Goal: Task Accomplishment & Management: Use online tool/utility

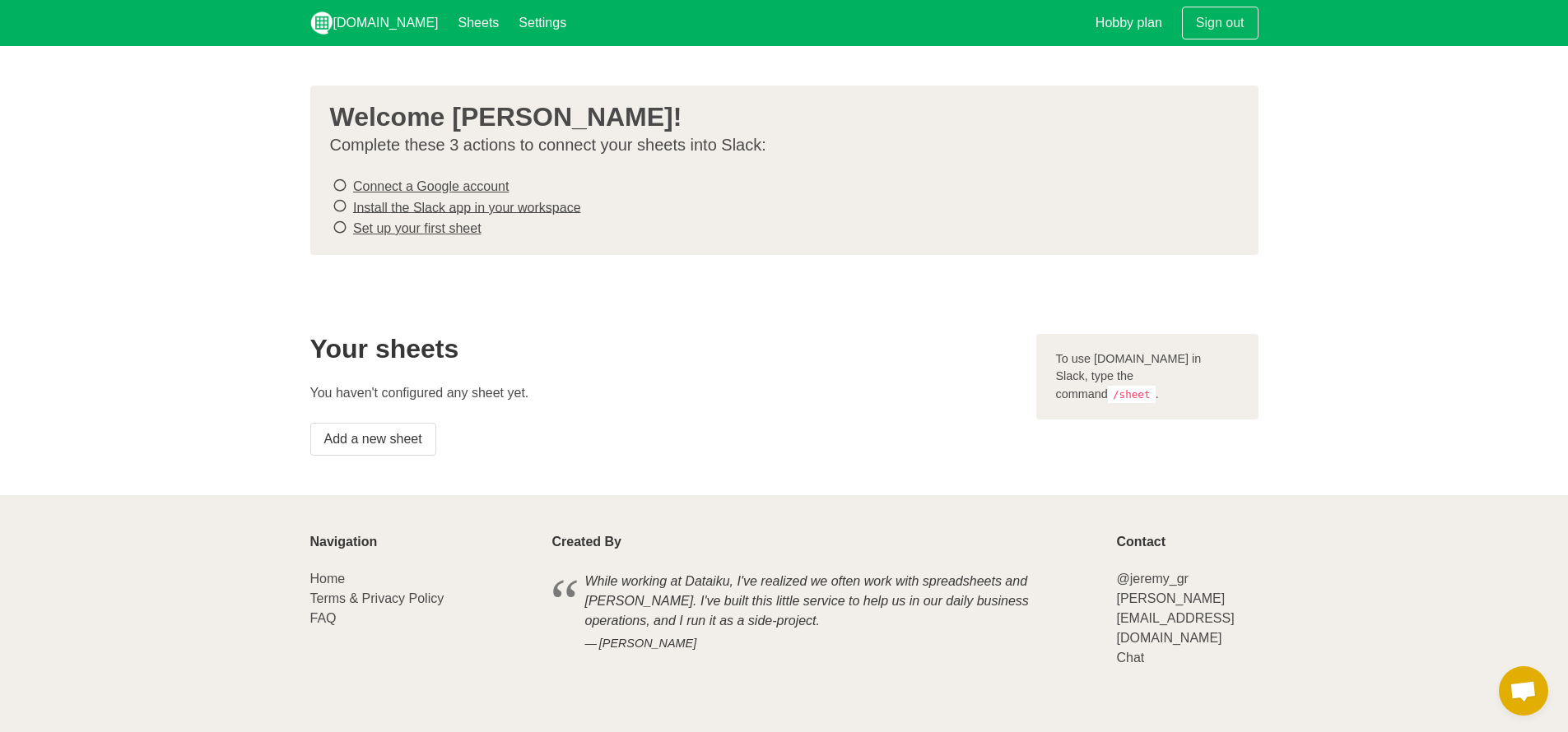
click at [340, 204] on icon at bounding box center [339, 206] width 15 height 22
click at [335, 206] on icon at bounding box center [339, 206] width 15 height 22
click at [402, 432] on link "Add a new sheet" at bounding box center [373, 438] width 126 height 33
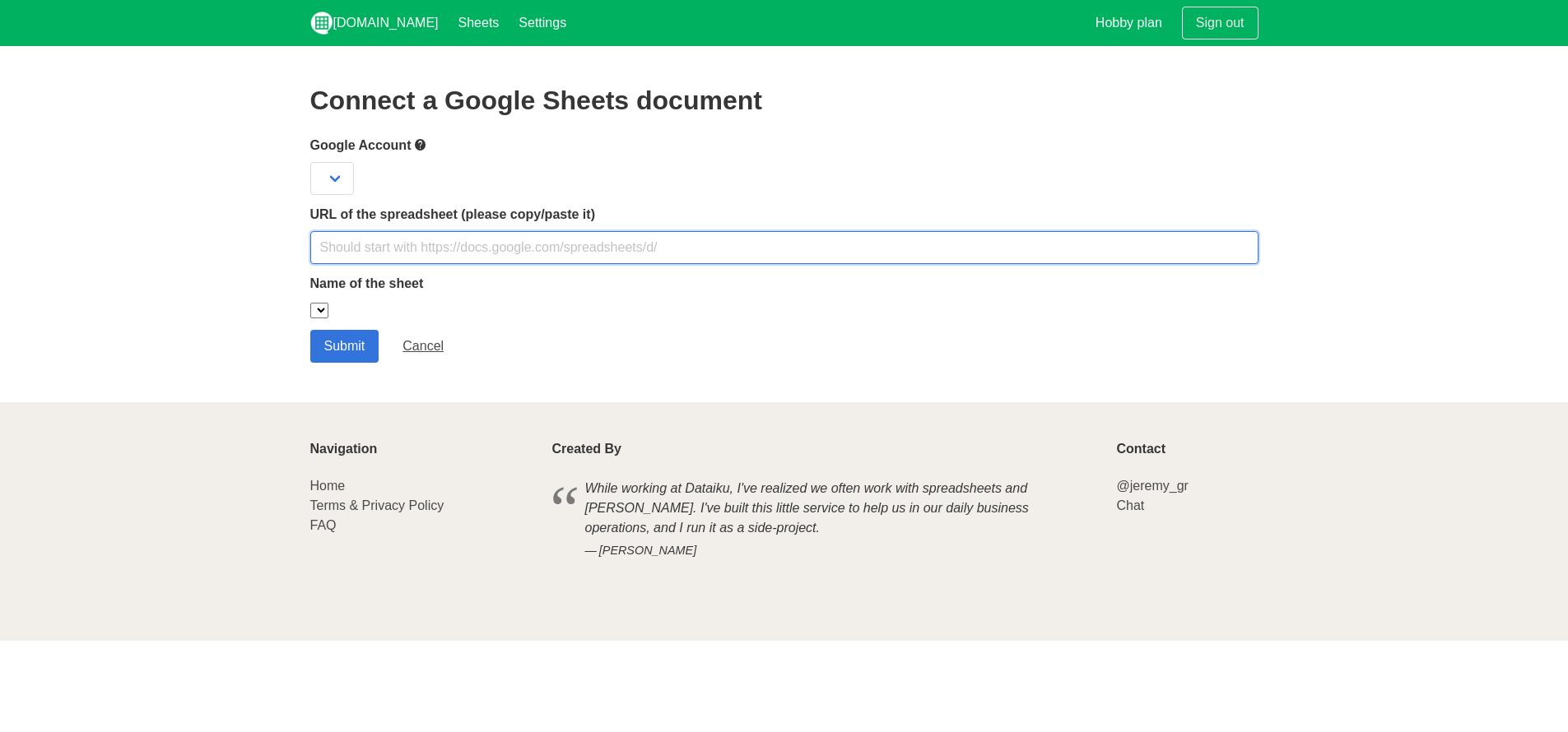
click at [423, 243] on input "text" at bounding box center [785, 247] width 949 height 33
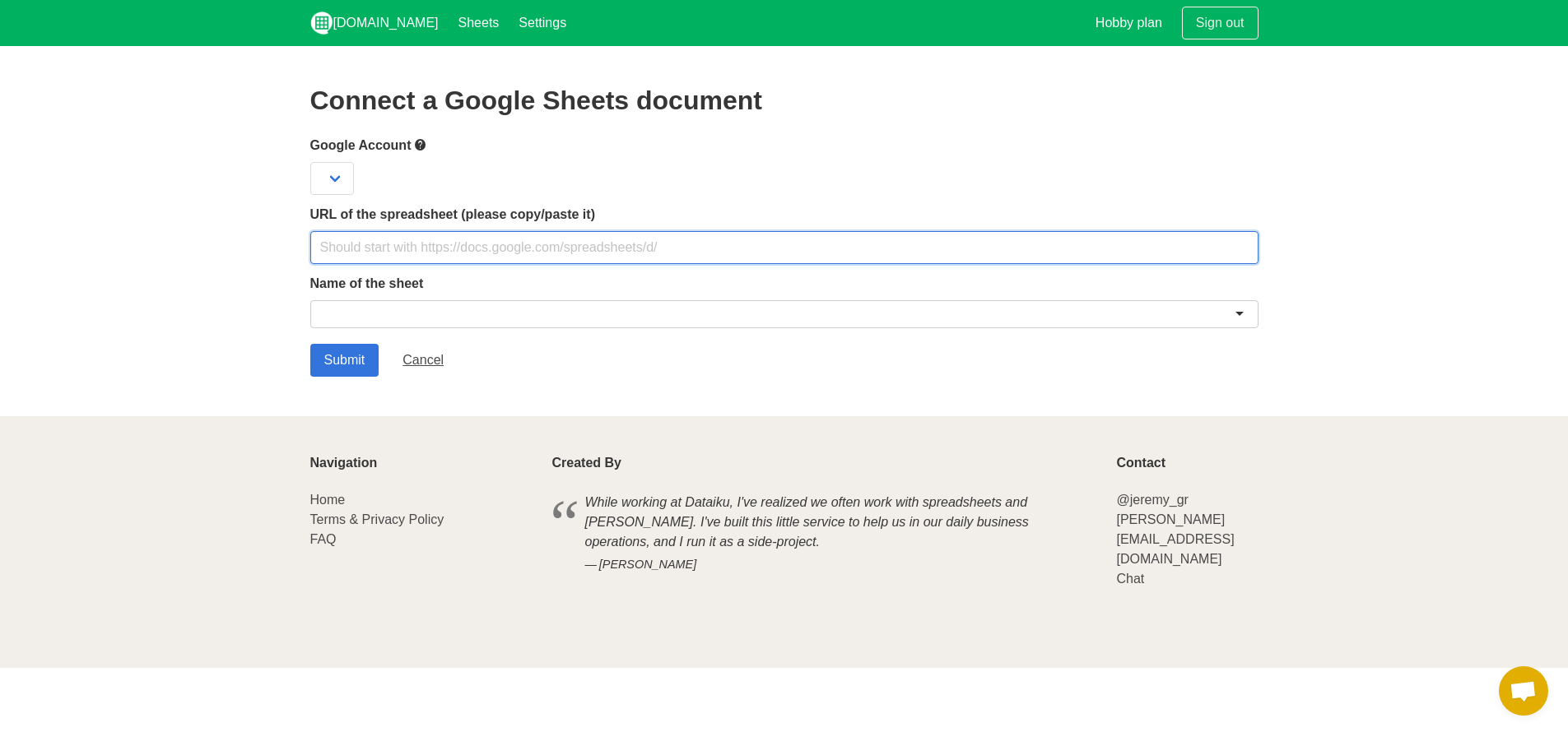
click at [414, 244] on input "text" at bounding box center [785, 247] width 949 height 33
paste input "https://docs.google.com/spreadsheets/d/1DclDSmMl176MiavDwR1xKAnaja1ZdQvmXZUc01k…"
type input "https://docs.google.com/spreadsheets/d/1DclDSmMl176MiavDwR1xKAnaja1ZdQvmXZUc01k…"
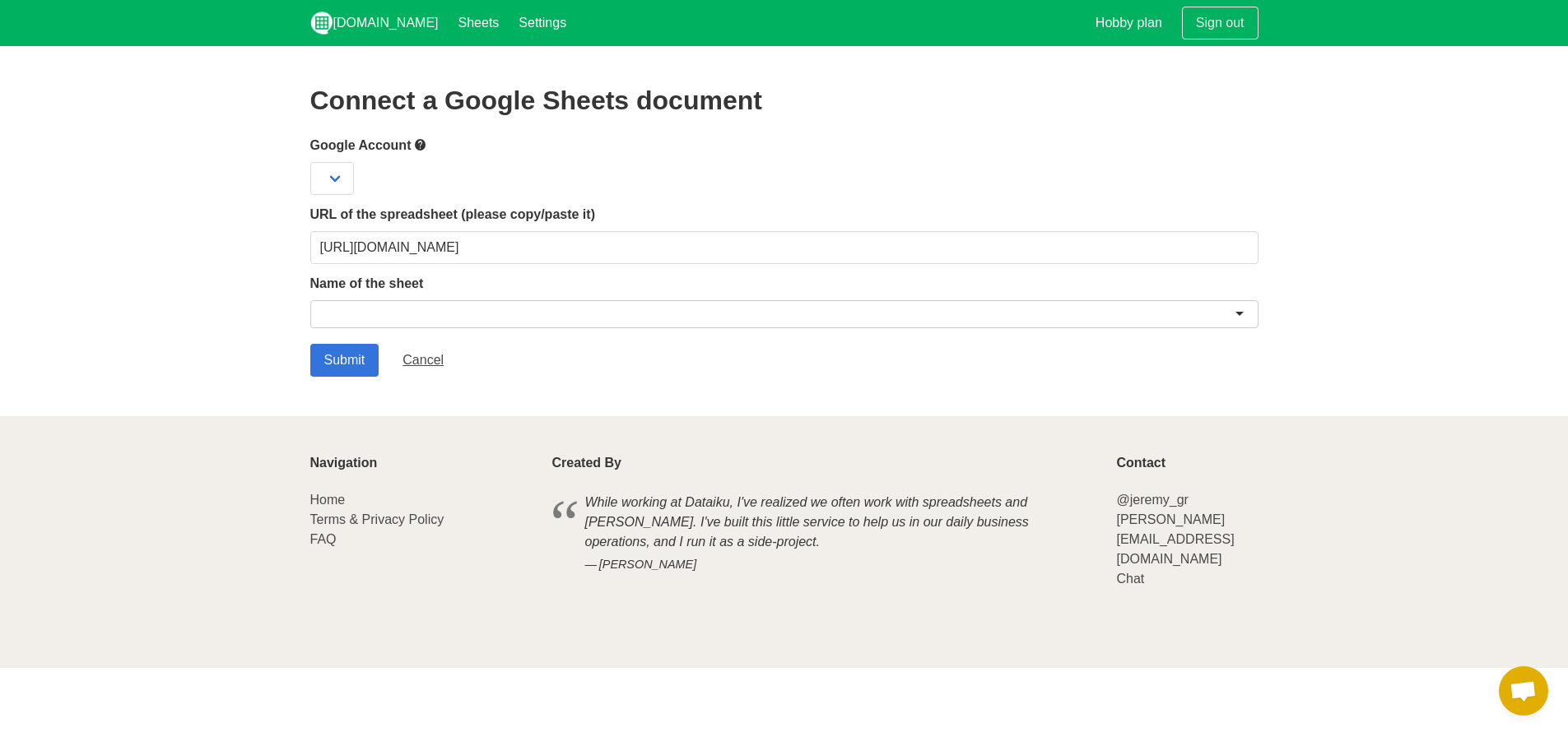
click at [365, 309] on div at bounding box center [785, 314] width 949 height 28
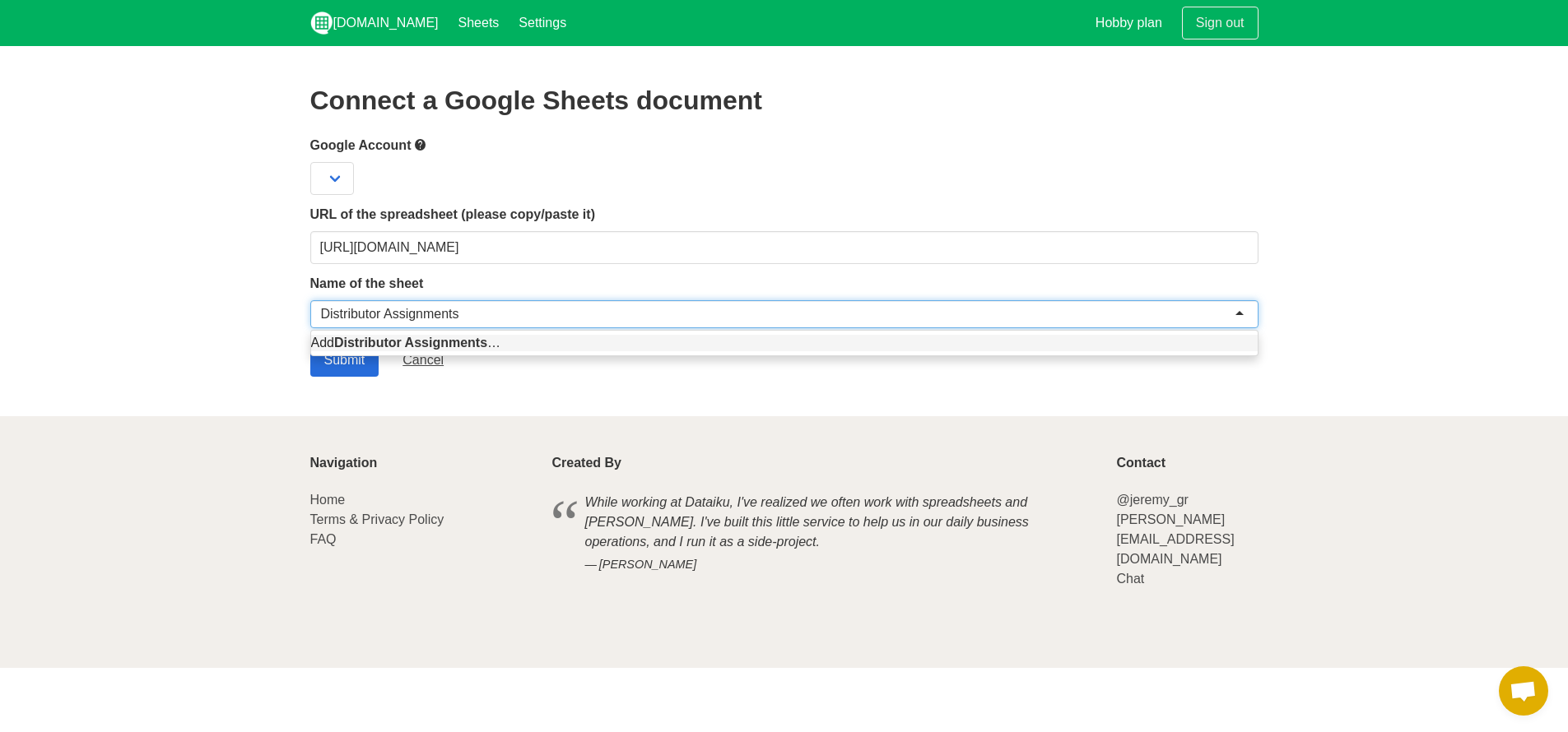
type input "Distributor Assignments"
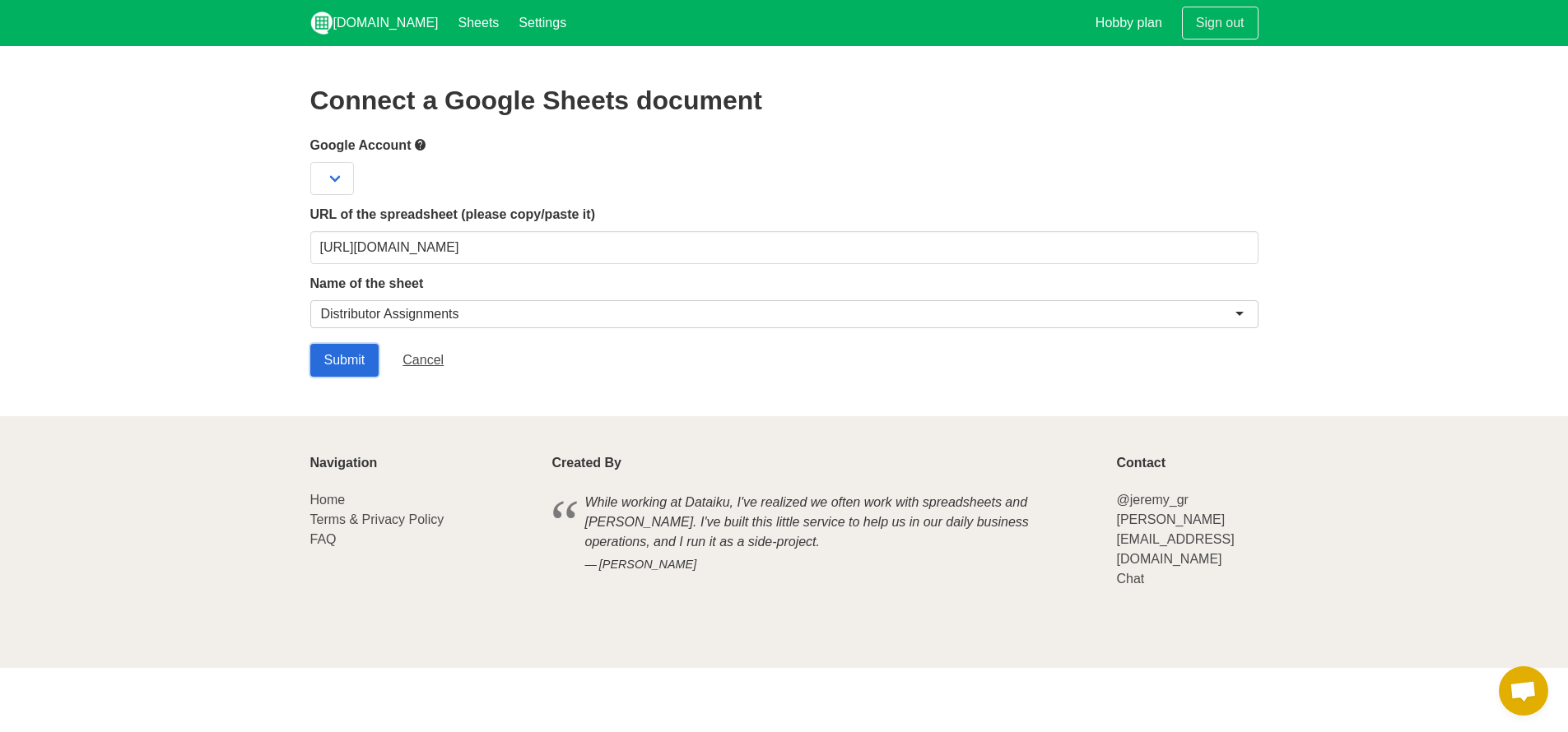
click at [324, 362] on input "Submit" at bounding box center [345, 360] width 69 height 33
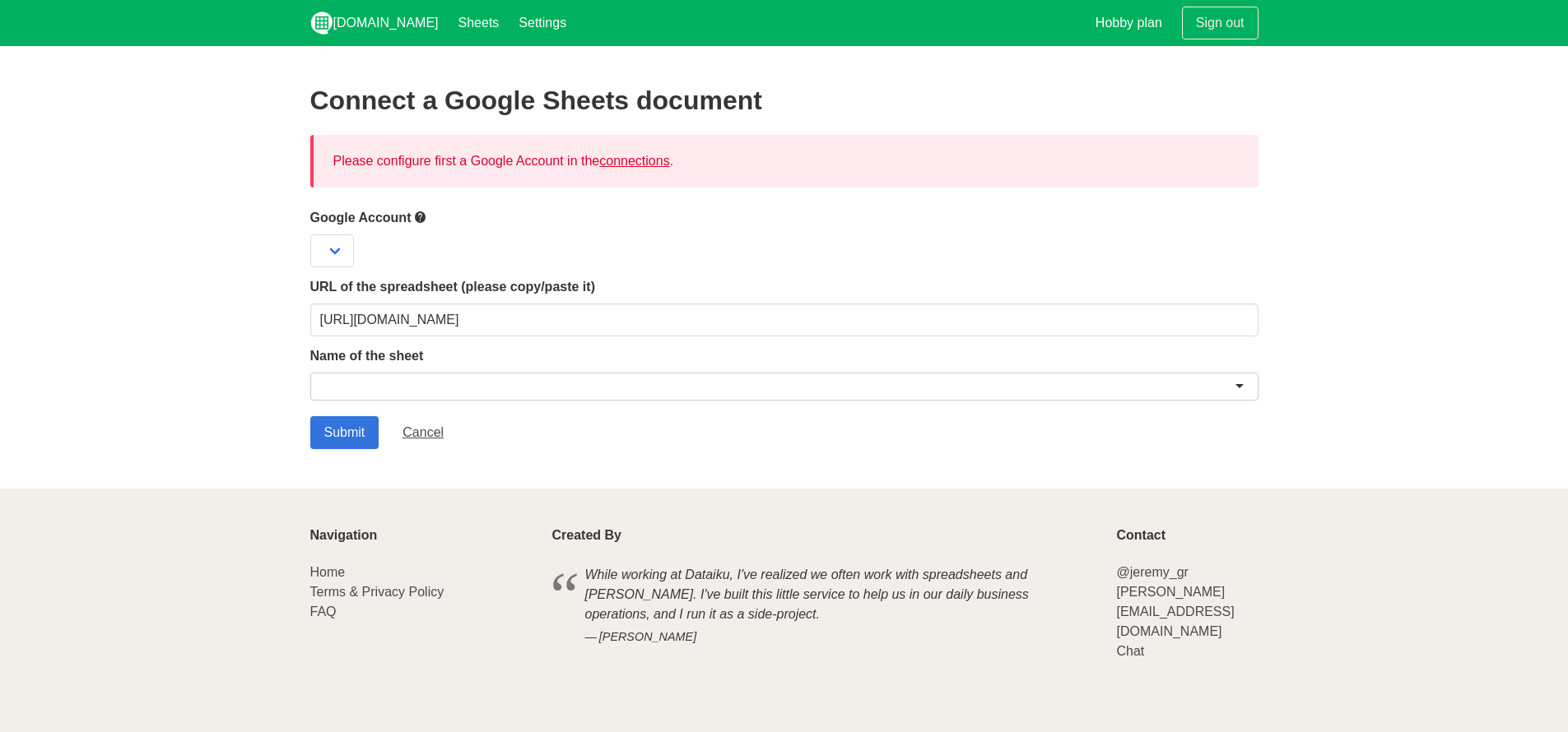
click at [624, 159] on link "connections" at bounding box center [634, 161] width 70 height 14
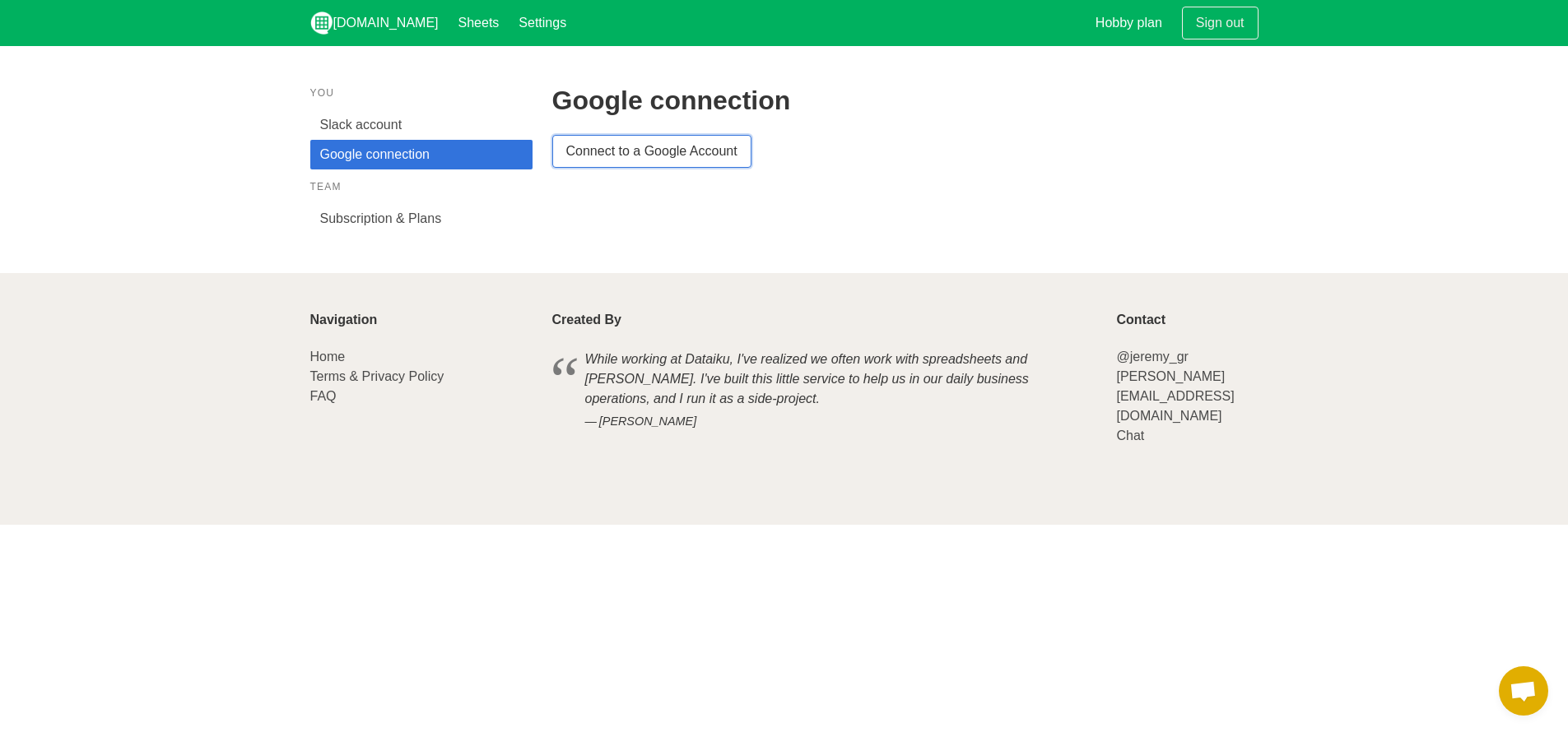
click at [612, 154] on link "Connect to a Google Account" at bounding box center [652, 151] width 199 height 33
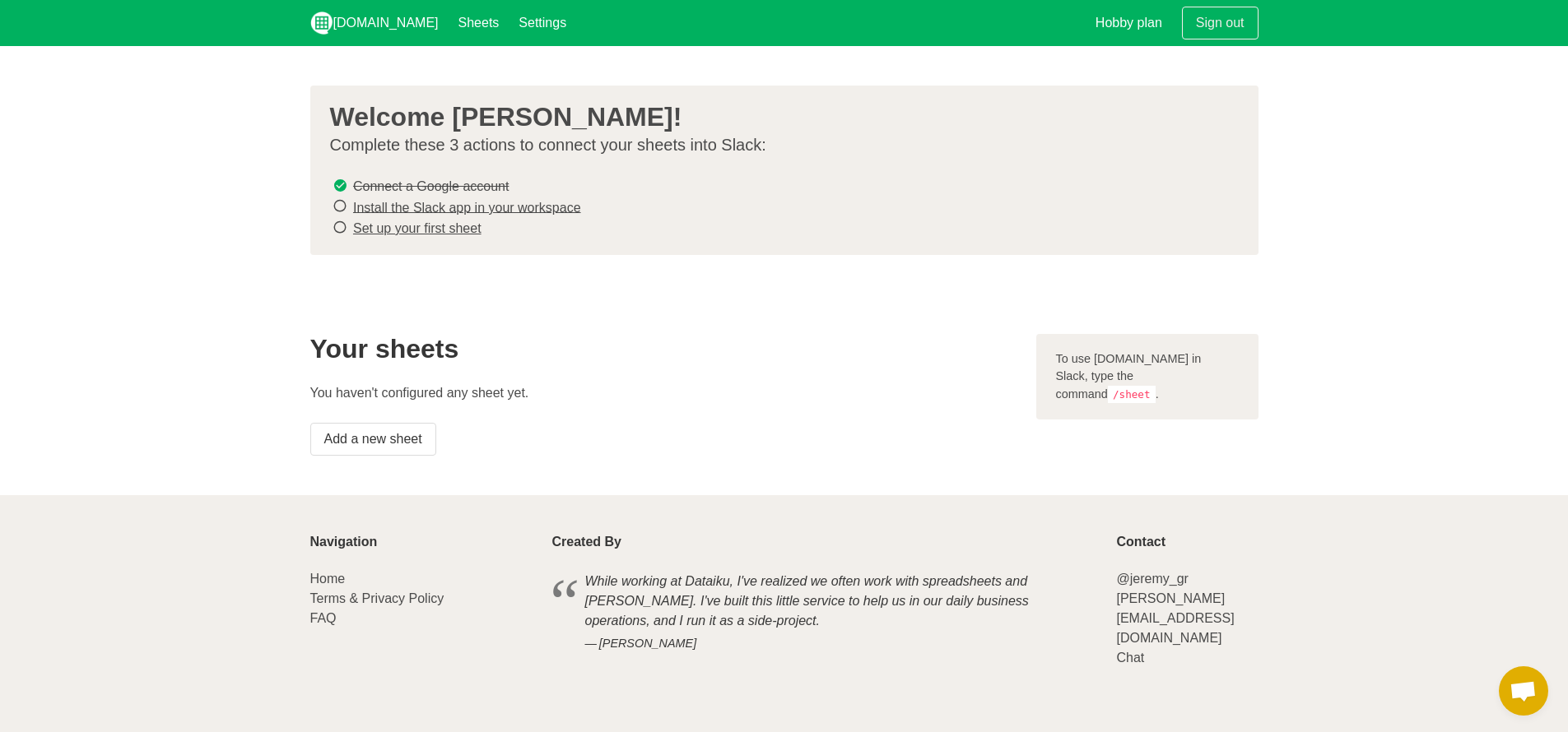
click at [947, 363] on div "Your sheets You haven't configured any sheet yet. Add a new sheet" at bounding box center [664, 395] width 726 height 142
click at [398, 201] on link "Install the Slack app in your workspace" at bounding box center [467, 207] width 228 height 14
click at [401, 222] on link "Set up your first sheet" at bounding box center [417, 228] width 128 height 14
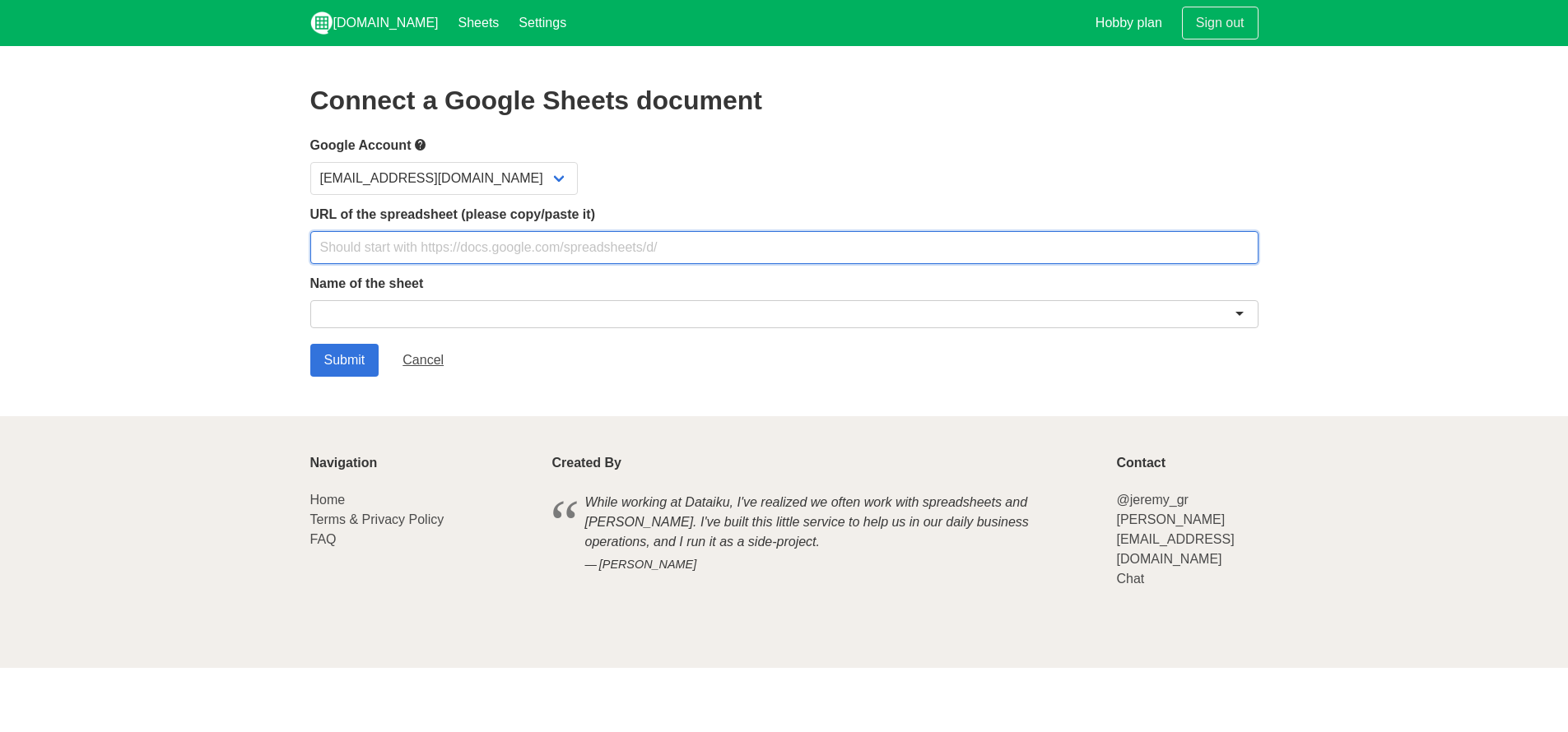
click at [562, 244] on input "text" at bounding box center [785, 247] width 949 height 33
paste input "[URL][DOMAIN_NAME]"
type input "[URL][DOMAIN_NAME]"
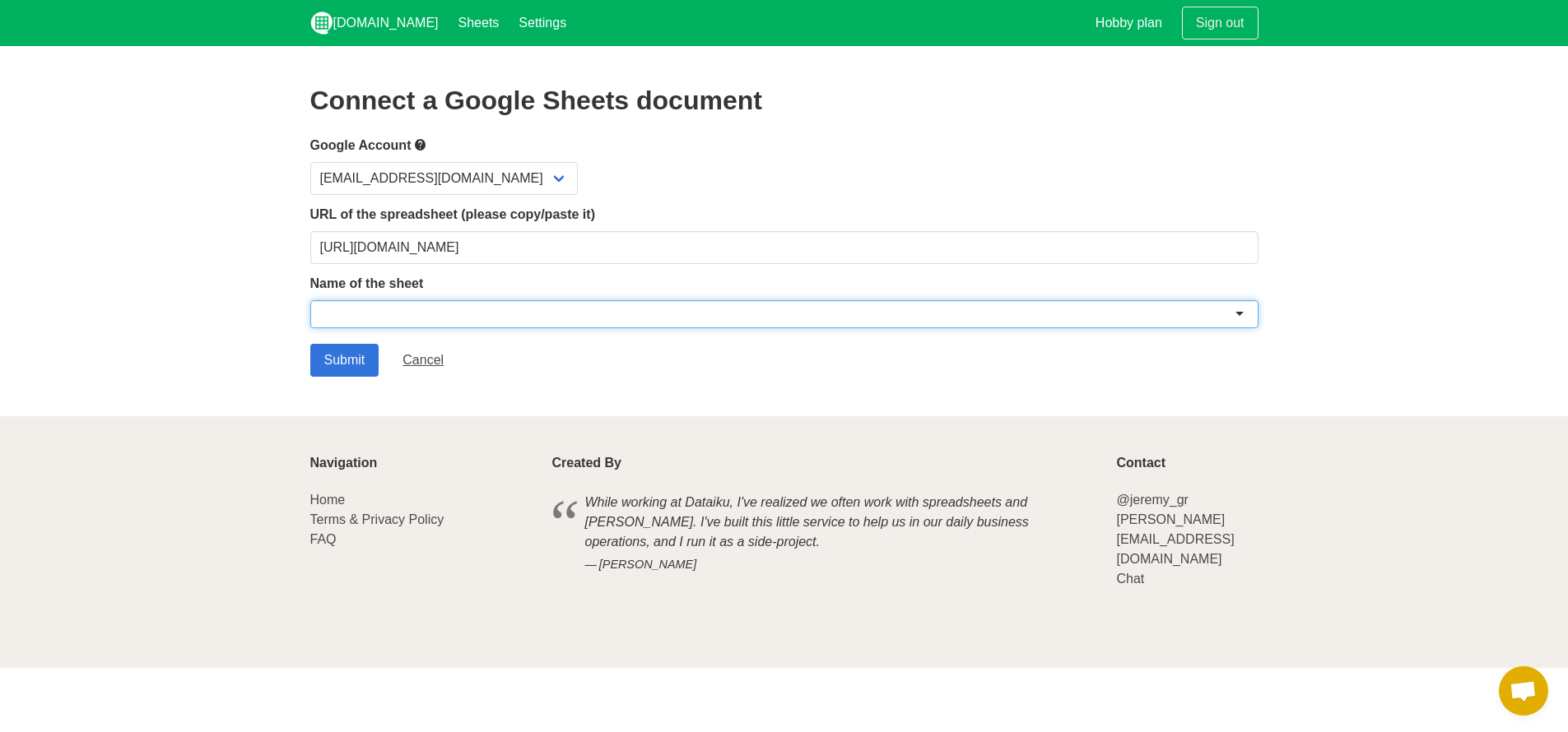
click at [545, 306] on div at bounding box center [785, 314] width 949 height 28
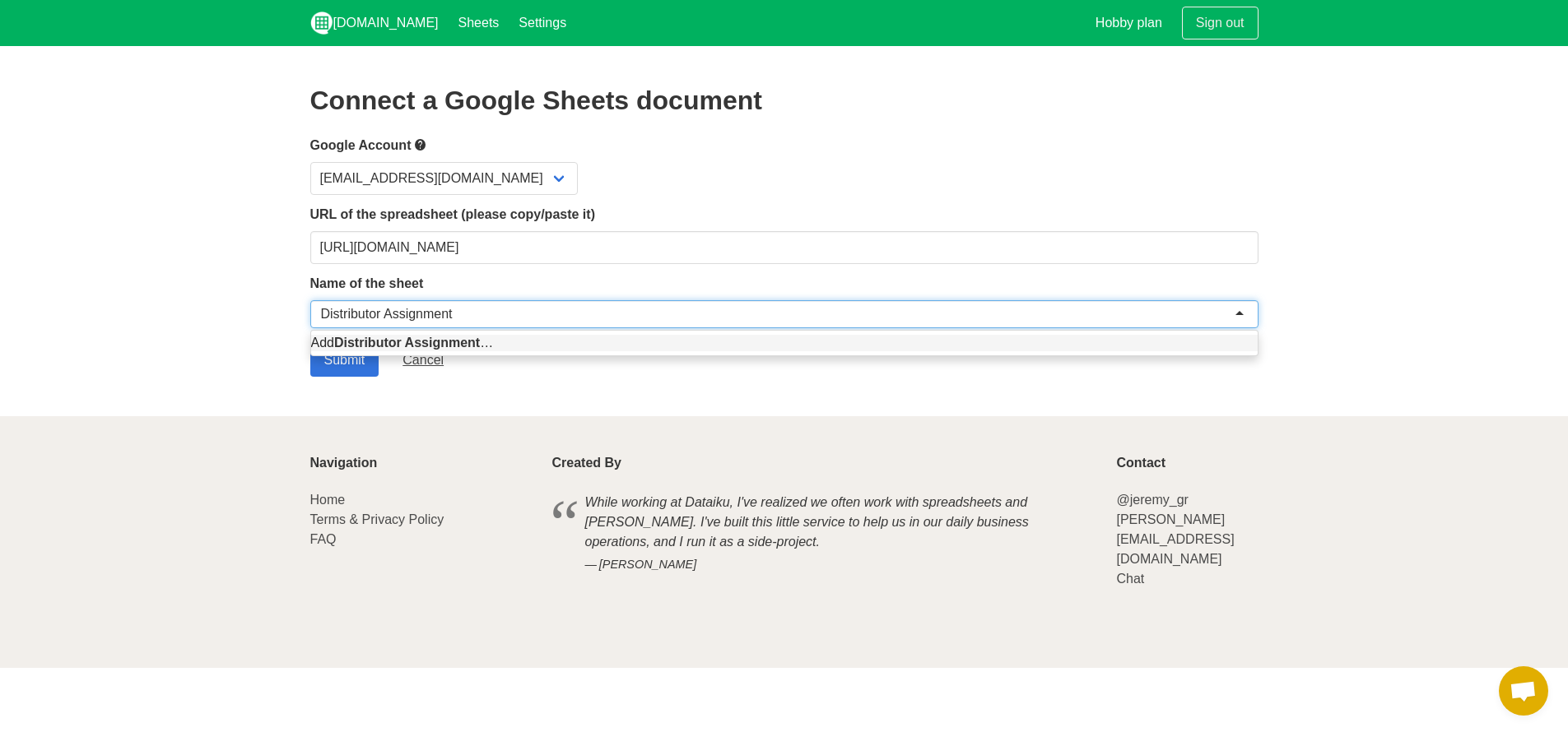
type input "Distributor Assignment"
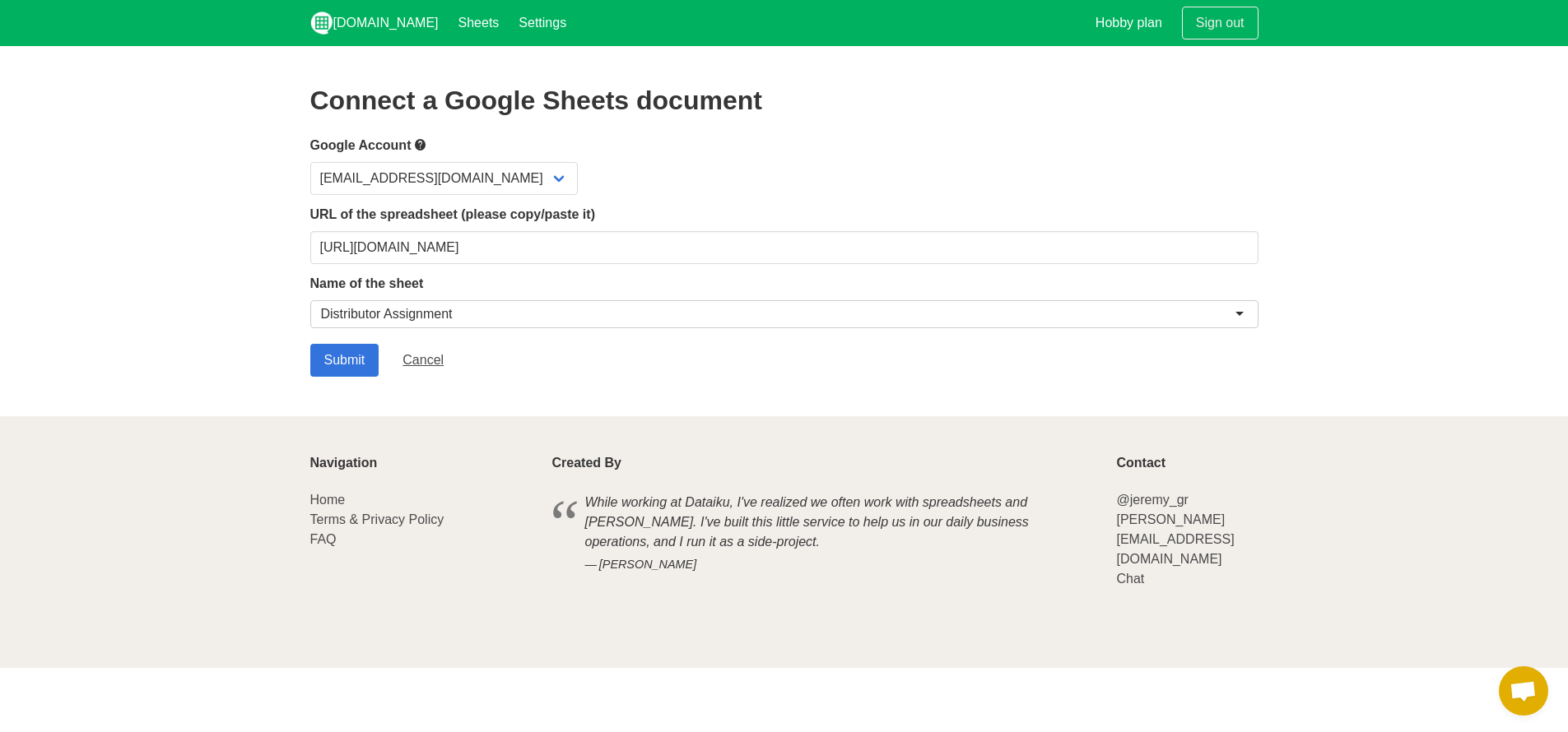
click at [563, 381] on section "Connect a Google Sheets document Google Account jvstingarganera@gmail.com URL o…" at bounding box center [784, 230] width 1568 height 370
click at [354, 351] on input "Submit" at bounding box center [345, 360] width 69 height 33
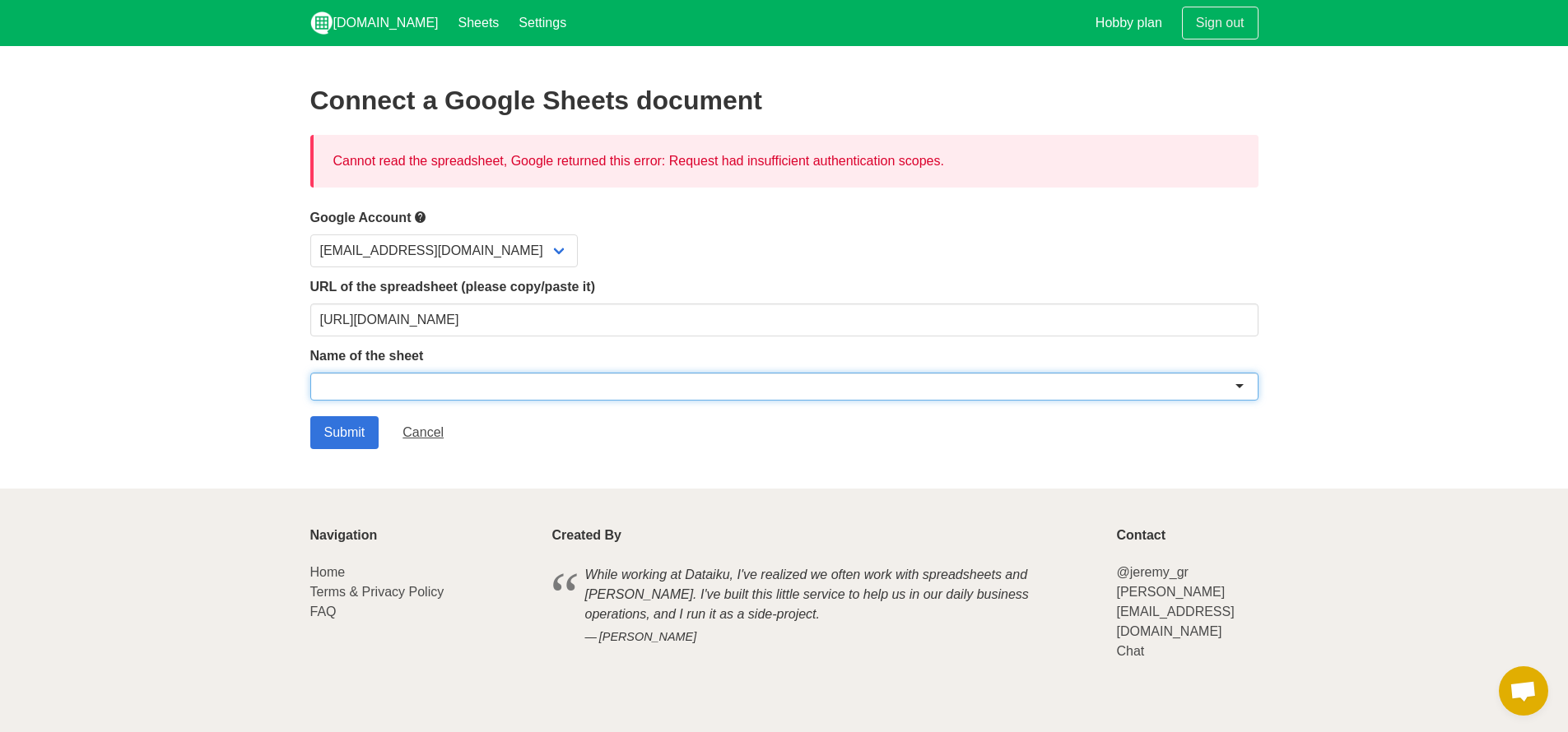
click at [504, 375] on div at bounding box center [785, 387] width 949 height 28
click at [479, 252] on select "[EMAIL_ADDRESS][DOMAIN_NAME]" at bounding box center [445, 250] width 268 height 33
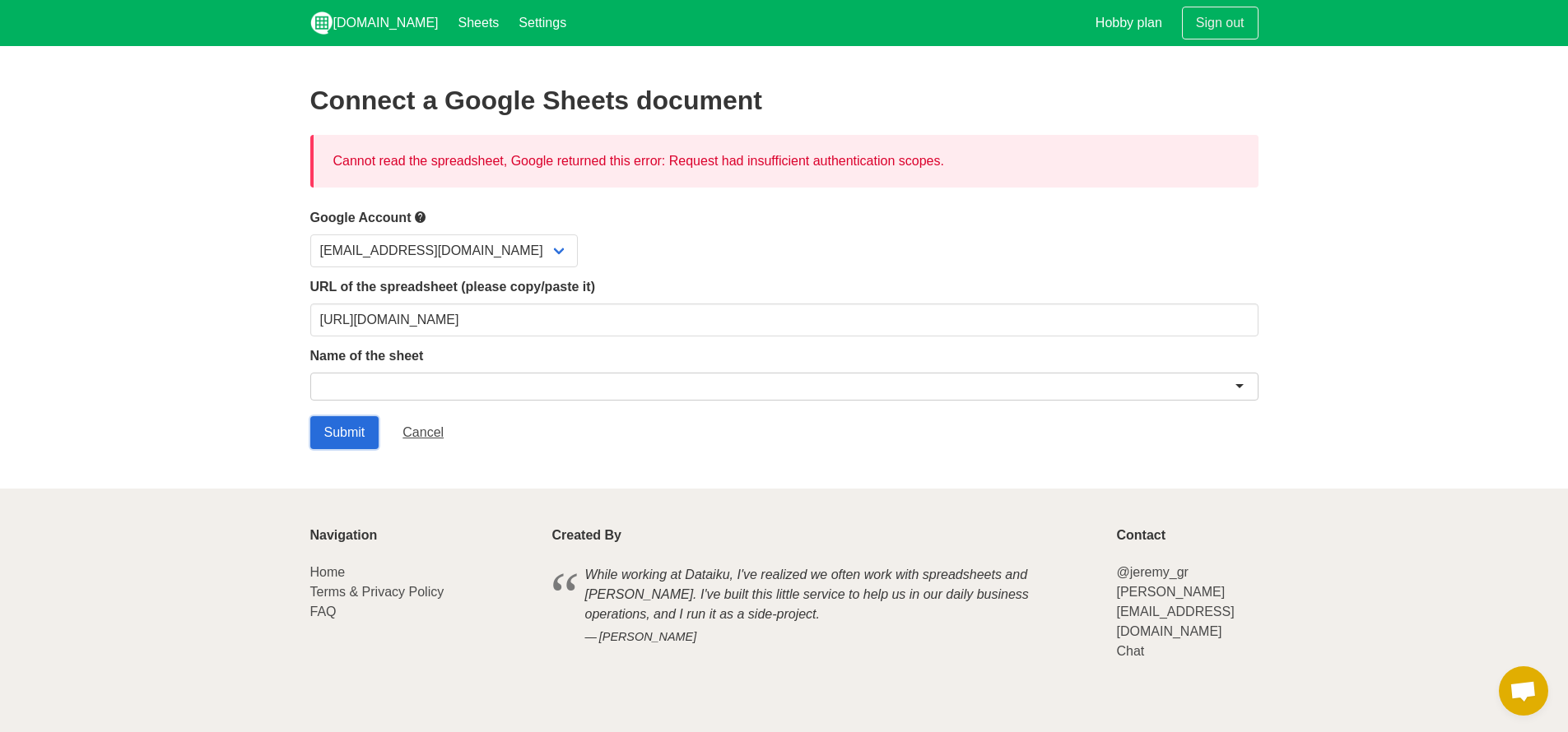
click at [371, 423] on input "Submit" at bounding box center [345, 432] width 69 height 33
